Goal: Complete application form

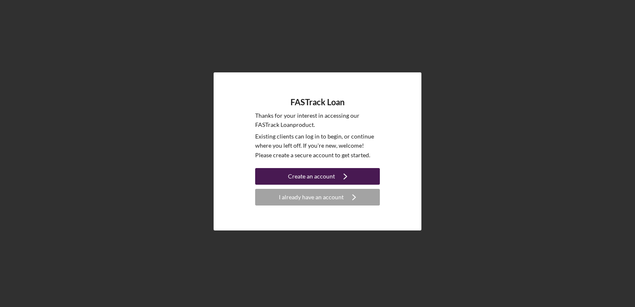
click at [339, 183] on icon "Icon/Navigate" at bounding box center [345, 176] width 21 height 21
